Goal: Information Seeking & Learning: Learn about a topic

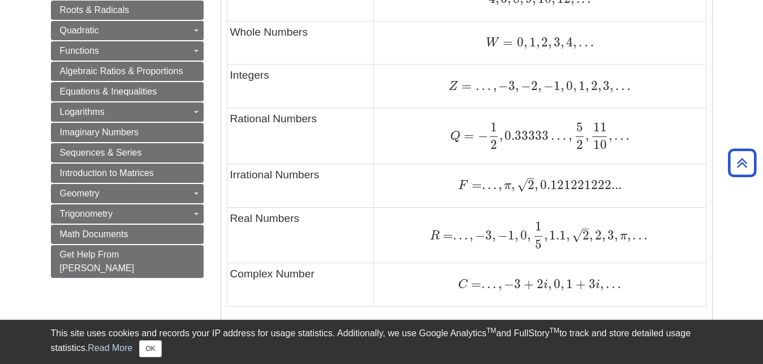
scroll to position [808, 0]
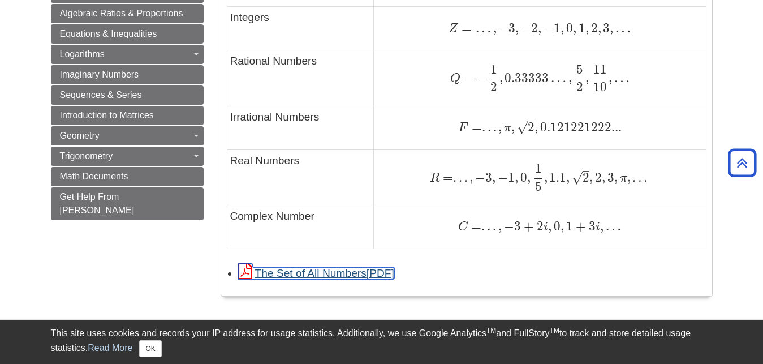
click at [328, 277] on link "The Set of All Numbers" at bounding box center [316, 273] width 156 height 12
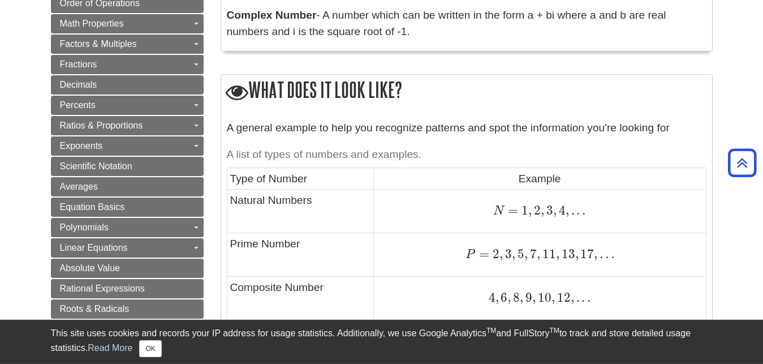
scroll to position [462, 0]
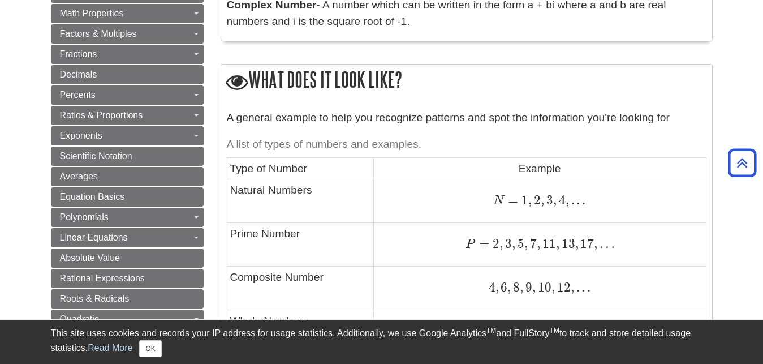
click at [227, 66] on h2 "What does it look like?" at bounding box center [466, 80] width 491 height 32
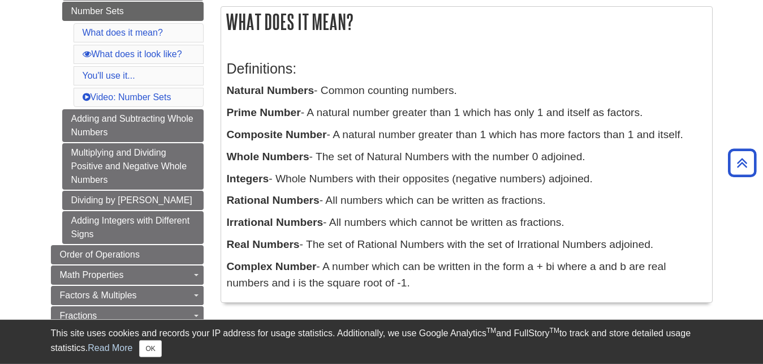
scroll to position [173, 0]
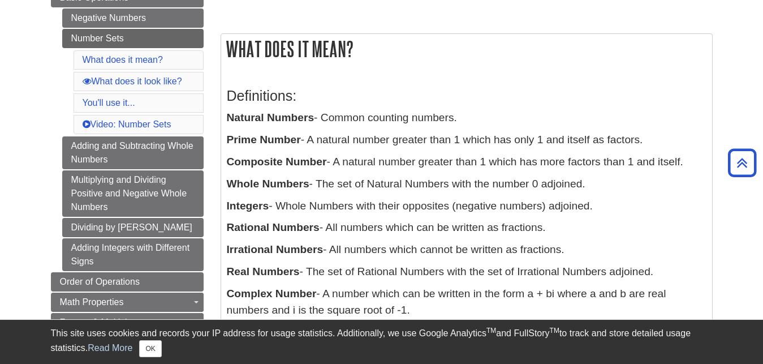
drag, startPoint x: 252, startPoint y: 23, endPoint x: 264, endPoint y: 50, distance: 29.4
drag, startPoint x: 216, startPoint y: 16, endPoint x: 222, endPoint y: 27, distance: 11.6
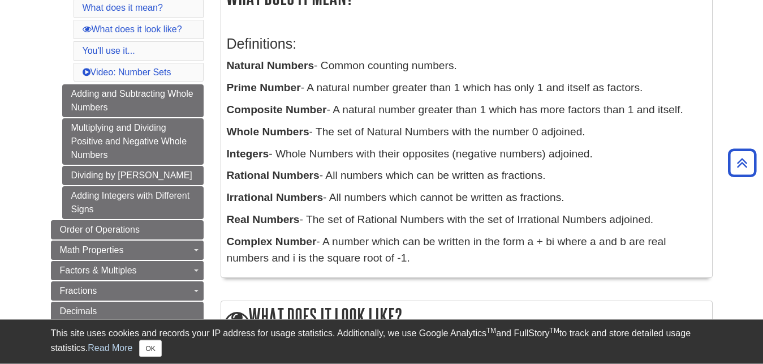
scroll to position [0, 0]
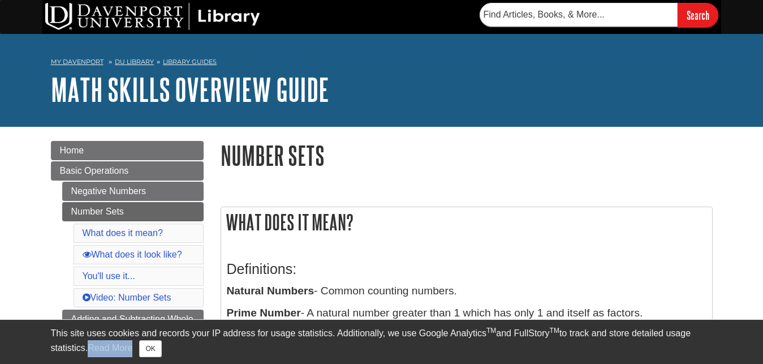
drag, startPoint x: 233, startPoint y: 227, endPoint x: 404, endPoint y: 342, distance: 206.0
drag, startPoint x: 382, startPoint y: 252, endPoint x: 374, endPoint y: 249, distance: 8.9
drag, startPoint x: 228, startPoint y: 219, endPoint x: 772, endPoint y: 299, distance: 550.0
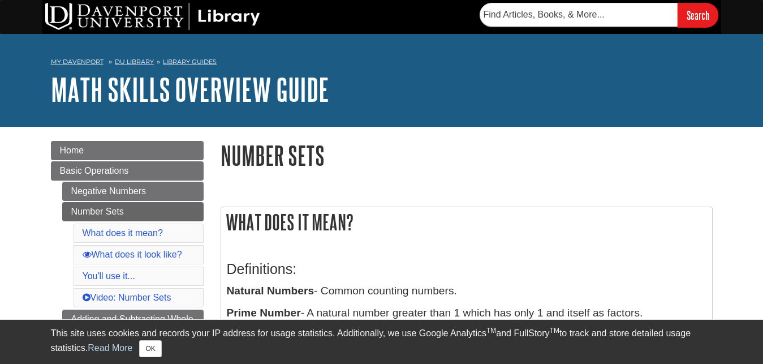
drag, startPoint x: 229, startPoint y: 217, endPoint x: 358, endPoint y: 254, distance: 134.8
click at [357, 255] on div "What does it mean? Definitions: Natural Numbers - Common counting numbers. Prim…" at bounding box center [467, 354] width 492 height 297
drag, startPoint x: 362, startPoint y: 251, endPoint x: 337, endPoint y: 240, distance: 27.6
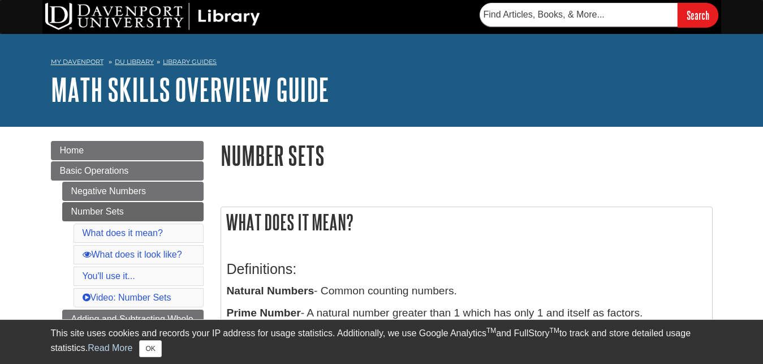
click at [221, 221] on h2 "What does it mean?" at bounding box center [466, 222] width 491 height 30
drag, startPoint x: 226, startPoint y: 220, endPoint x: 648, endPoint y: 313, distance: 431.5
click at [648, 313] on div "What does it mean? Definitions: Natural Numbers - Common counting numbers. Prim…" at bounding box center [467, 354] width 492 height 297
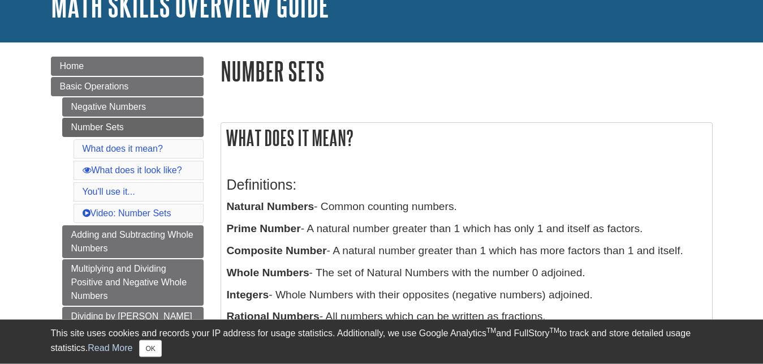
scroll to position [173, 0]
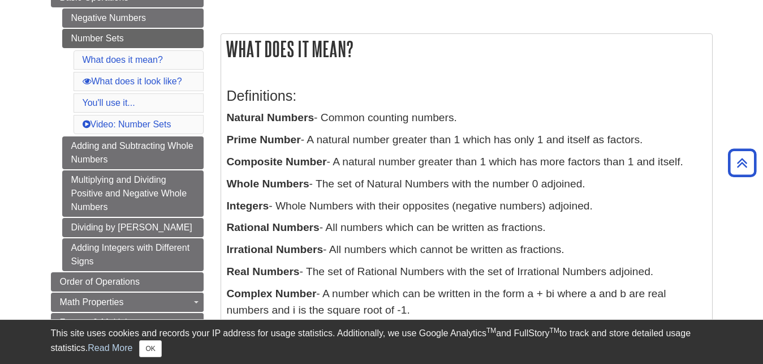
click at [519, 93] on h3 "Definitions:" at bounding box center [467, 96] width 480 height 16
drag, startPoint x: 230, startPoint y: 41, endPoint x: 606, endPoint y: 320, distance: 468.2
drag, startPoint x: 606, startPoint y: 320, endPoint x: 600, endPoint y: 309, distance: 12.7
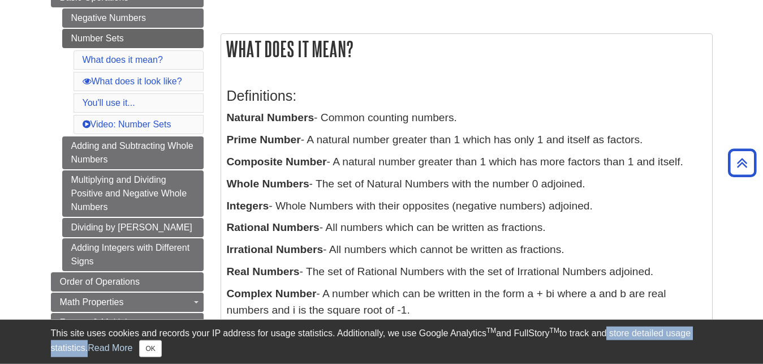
scroll to position [346, 0]
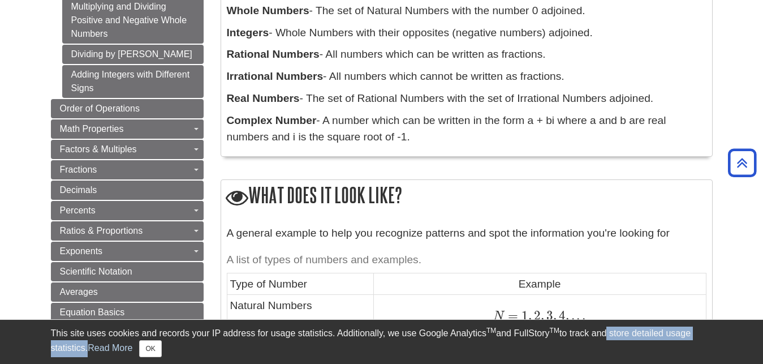
copy body "My [PERSON_NAME] DU Library Library Guides Math Skills Overview Guide Number Se…"
drag, startPoint x: 247, startPoint y: 188, endPoint x: 282, endPoint y: 212, distance: 42.0
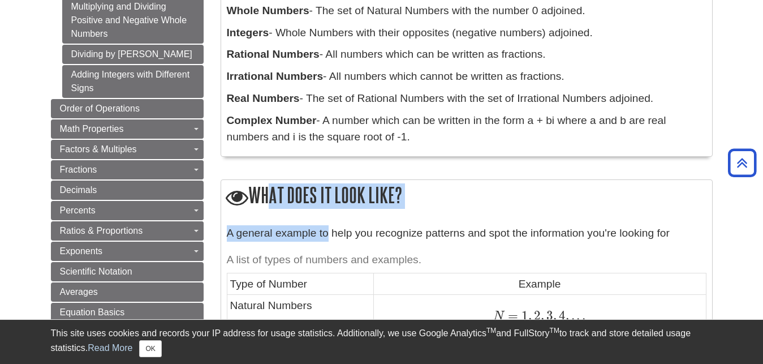
drag, startPoint x: 262, startPoint y: 191, endPoint x: 327, endPoint y: 219, distance: 70.4
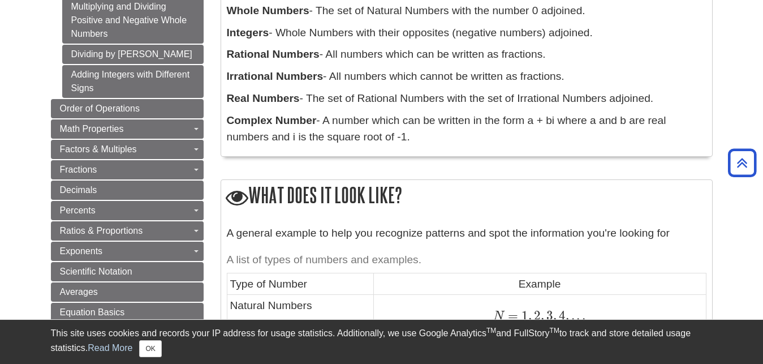
click at [257, 191] on h2 "What does it look like?" at bounding box center [466, 196] width 491 height 32
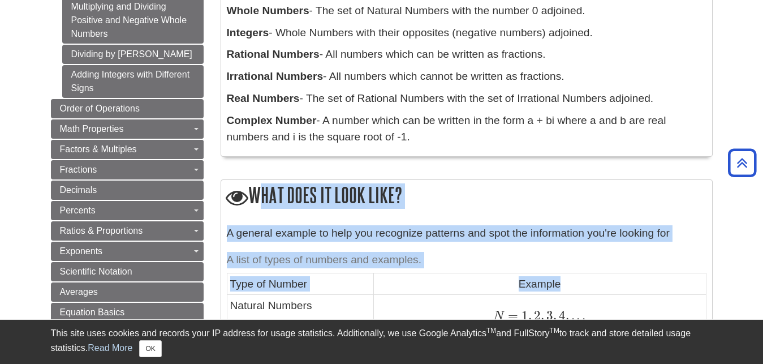
drag, startPoint x: 251, startPoint y: 191, endPoint x: 656, endPoint y: 290, distance: 416.8
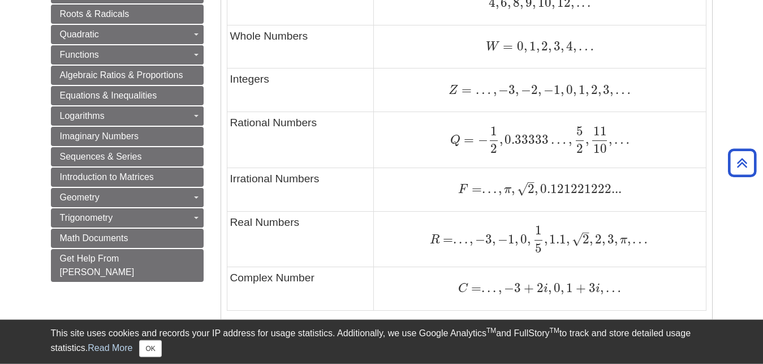
scroll to position [808, 0]
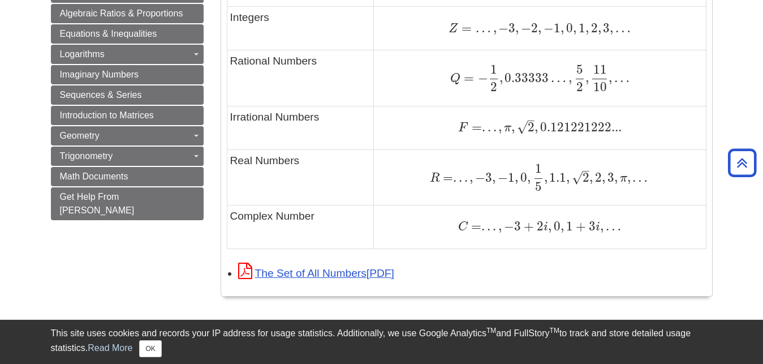
click at [648, 235] on td "C = . . . , − 3 + 2 i , 0 , 1 + 3 i , … C = . . . , − 3 + 2 i , 0 , 1 + 3 i , …" at bounding box center [539, 227] width 333 height 44
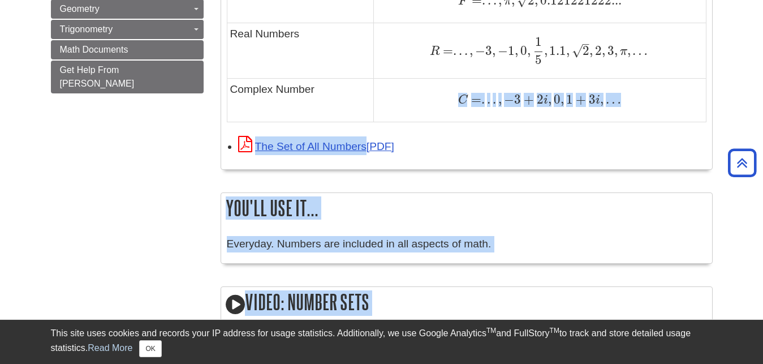
scroll to position [962, 0]
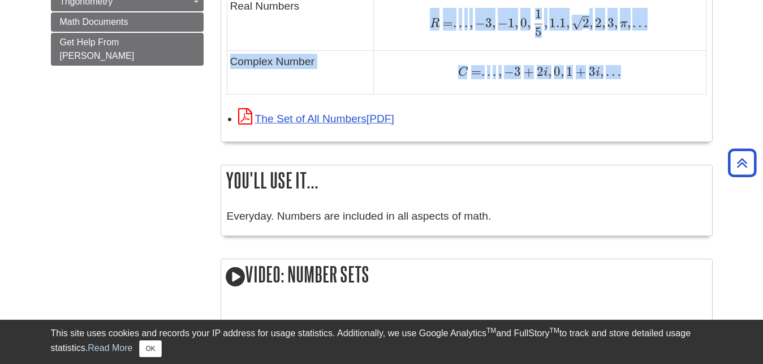
drag, startPoint x: 253, startPoint y: 136, endPoint x: 650, endPoint y: 89, distance: 400.3
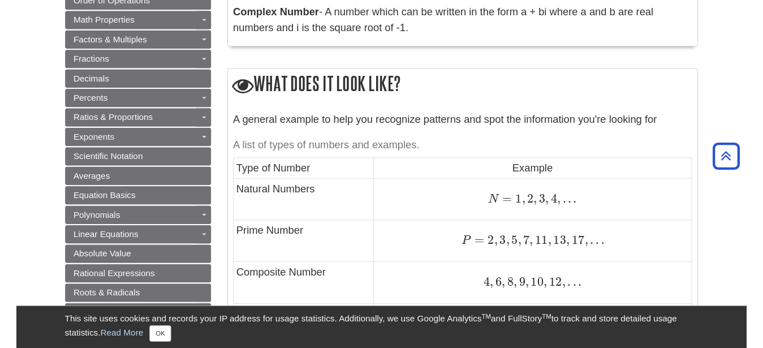
scroll to position [443, 0]
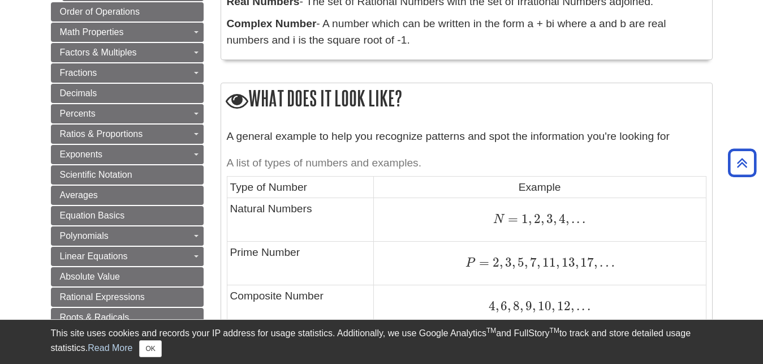
copy tbody "R = . . . , − 3 , − 1 , 0 , 1 5 , 1.1 , 2 – √ , 2 , 3 , π , … R = . . . , − 3 ,…"
